Goal: Information Seeking & Learning: Learn about a topic

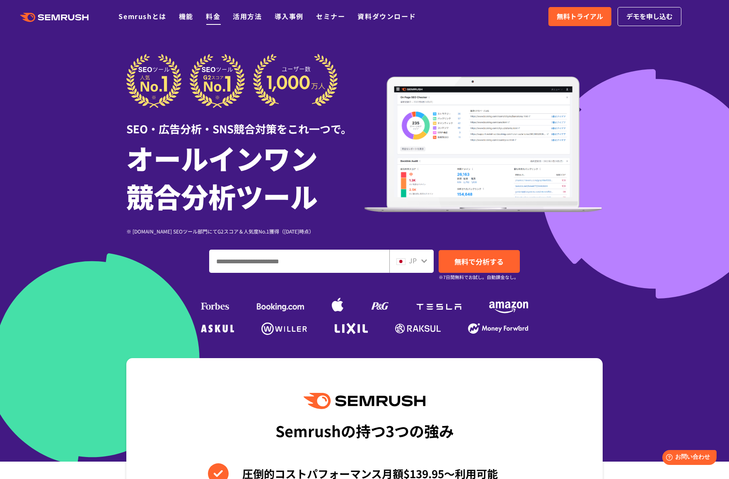
click at [215, 15] on link "料金" at bounding box center [213, 16] width 14 height 10
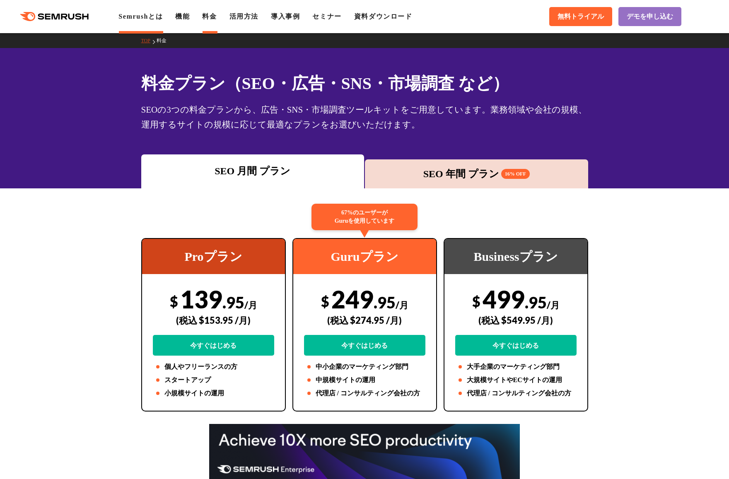
click at [123, 15] on link "Semrushとは" at bounding box center [140, 16] width 44 height 7
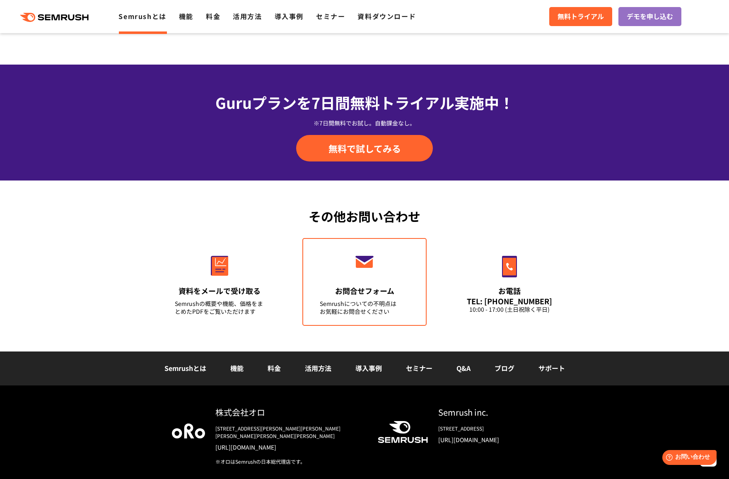
scroll to position [1888, 0]
